Goal: Transaction & Acquisition: Subscribe to service/newsletter

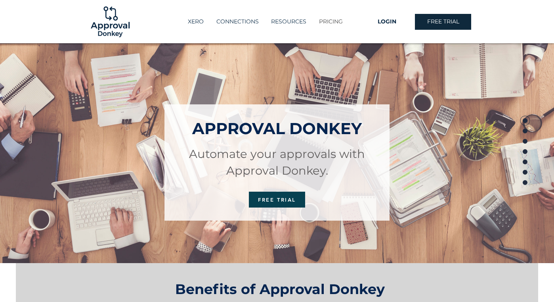
click at [326, 23] on p "PRICING" at bounding box center [331, 21] width 32 height 13
click at [233, 22] on p "CONNECTIONS" at bounding box center [237, 21] width 50 height 13
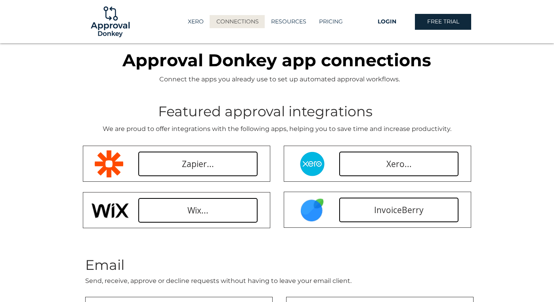
click at [107, 31] on img at bounding box center [110, 21] width 43 height 43
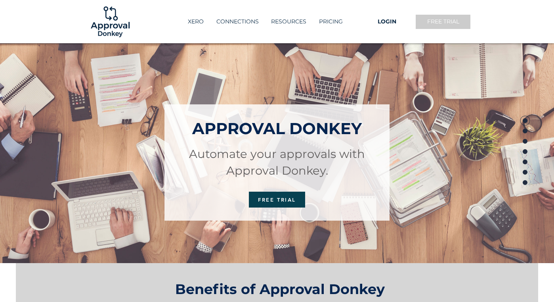
click at [450, 23] on span "FREE TRIAL" at bounding box center [443, 22] width 32 height 8
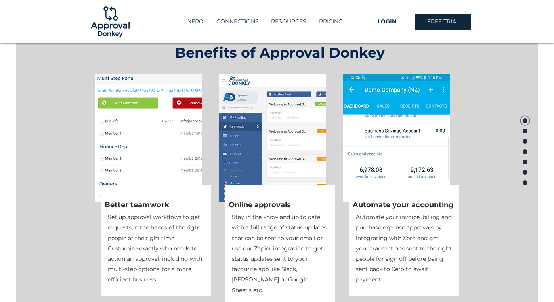
scroll to position [290, 0]
